Goal: Task Accomplishment & Management: Use online tool/utility

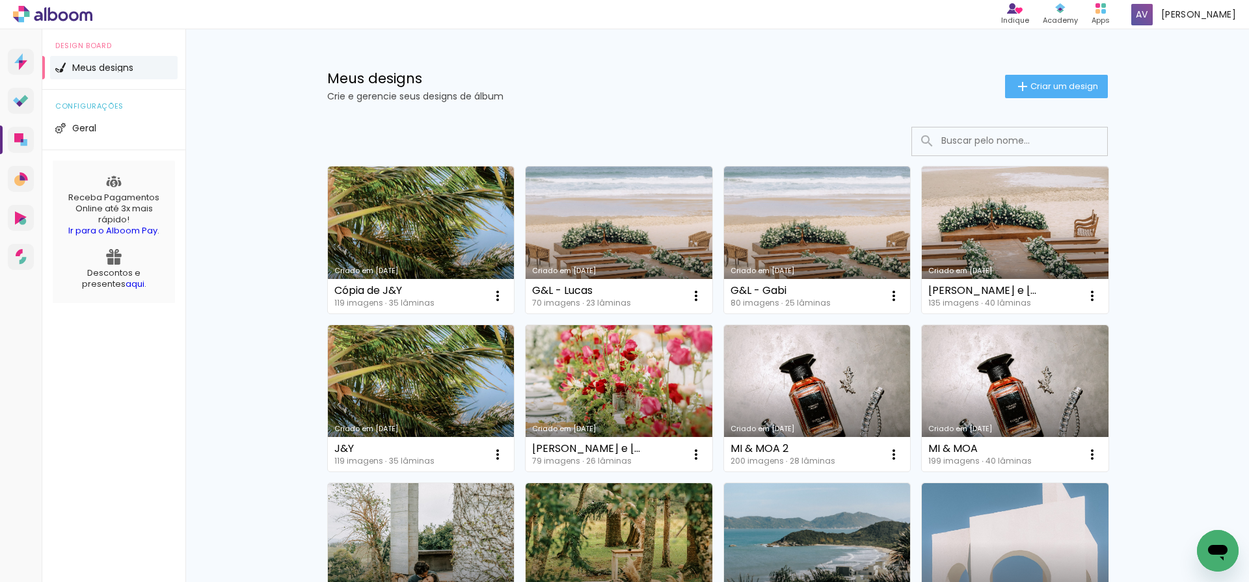
click at [619, 357] on link "Criado em [DATE]" at bounding box center [619, 398] width 187 height 147
